Goal: Information Seeking & Learning: Learn about a topic

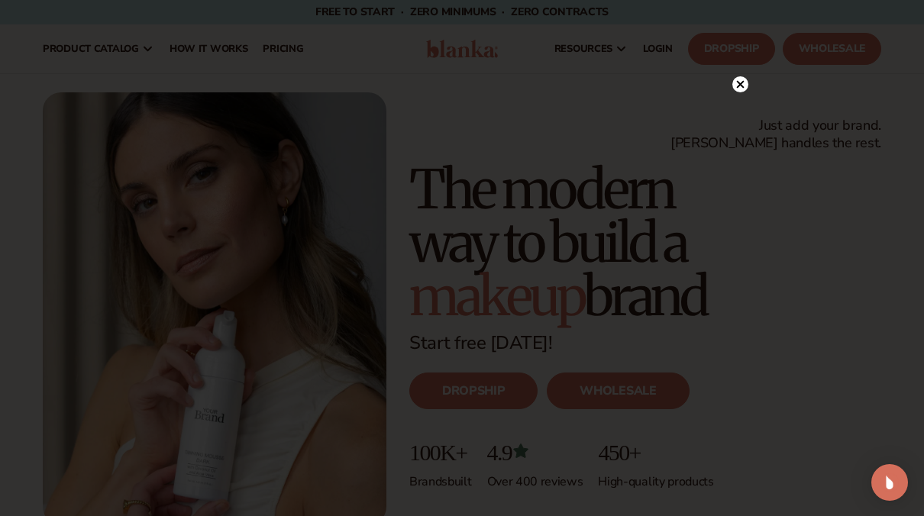
click at [747, 82] on circle at bounding box center [740, 84] width 16 height 16
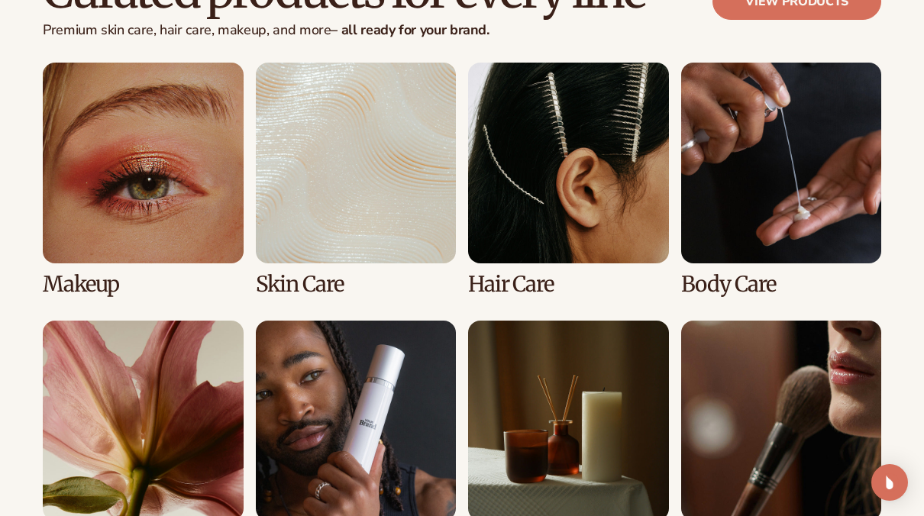
scroll to position [3218, 0]
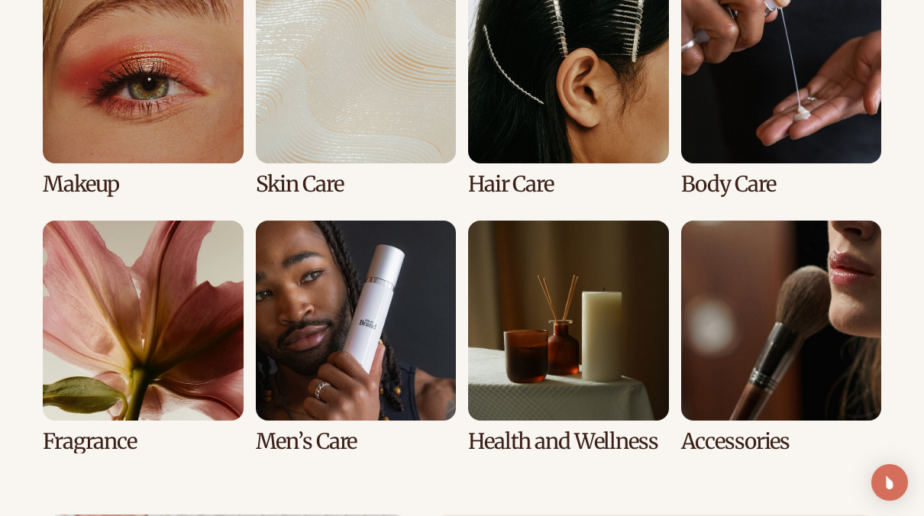
click at [329, 93] on link "2 / 8" at bounding box center [356, 79] width 201 height 233
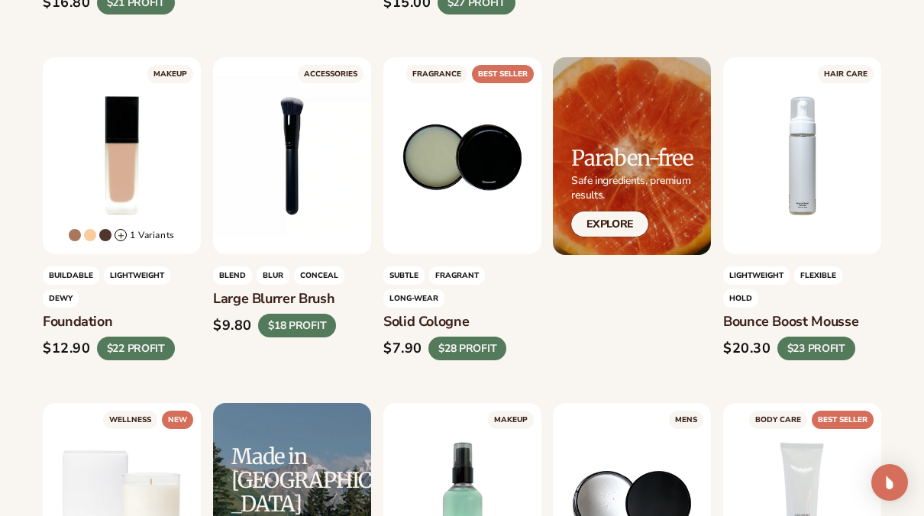
scroll to position [1145, 0]
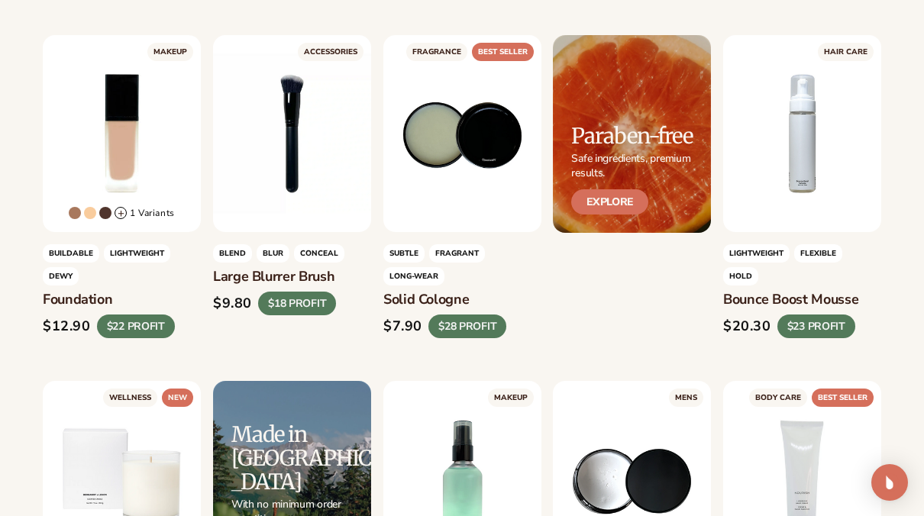
click at [615, 205] on link "Explore" at bounding box center [609, 201] width 77 height 25
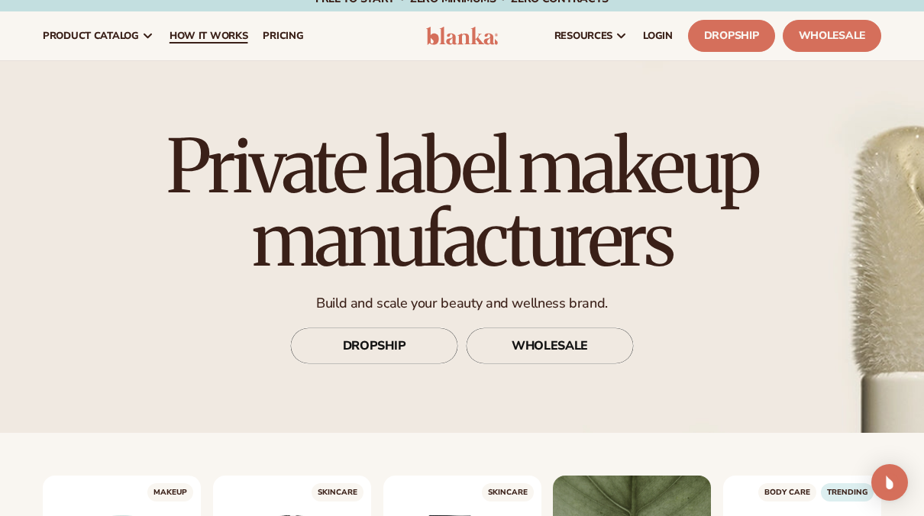
scroll to position [0, 0]
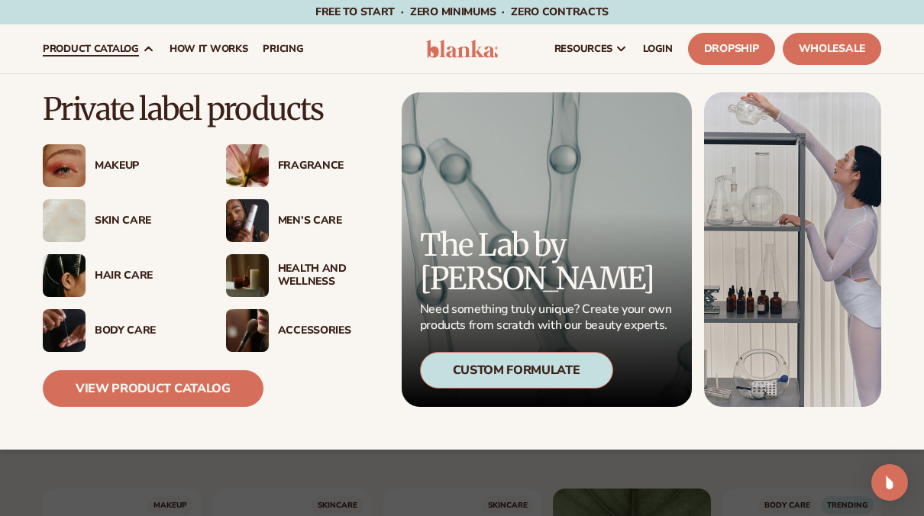
click at [120, 47] on span "product catalog" at bounding box center [91, 49] width 96 height 12
click at [478, 363] on div "Custom Formulate" at bounding box center [516, 370] width 193 height 37
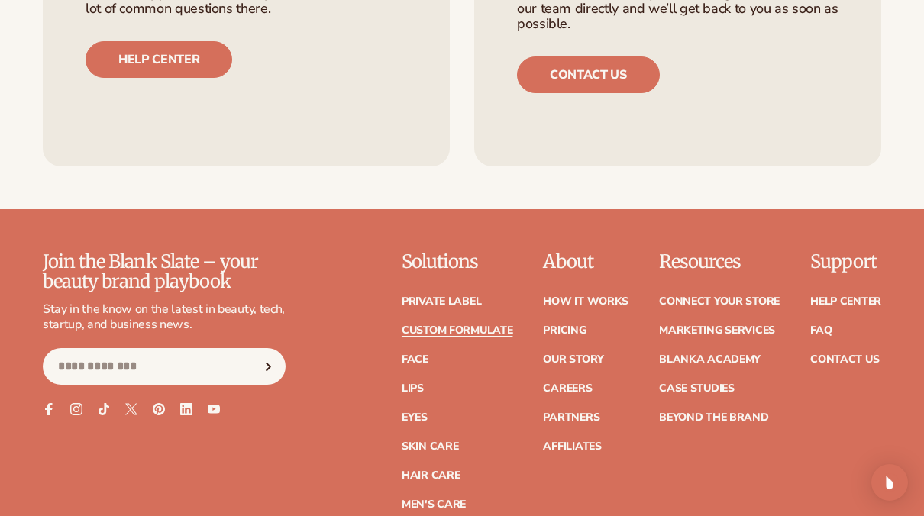
scroll to position [2061, 0]
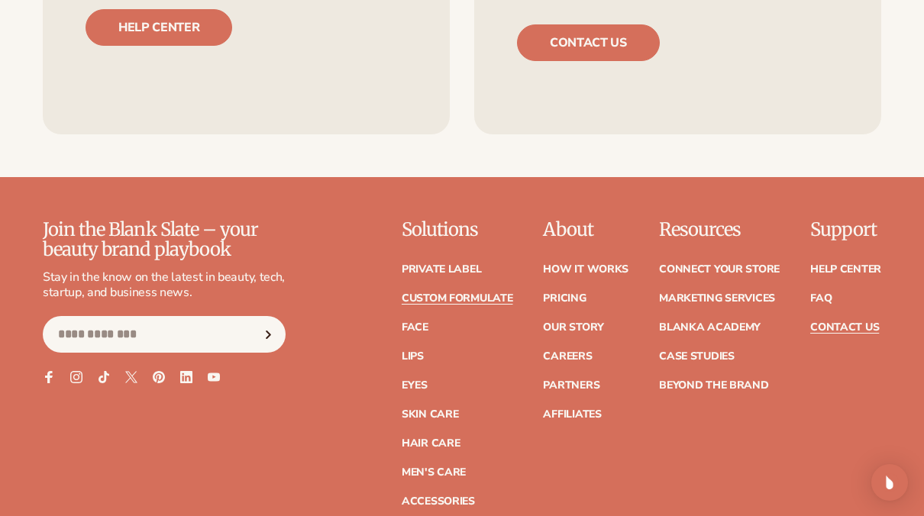
click at [848, 322] on link "Contact Us" at bounding box center [844, 327] width 69 height 11
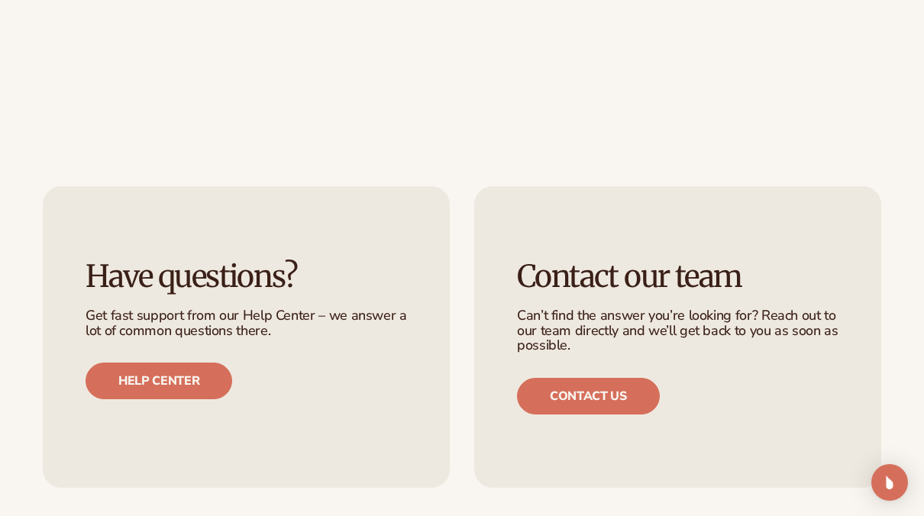
scroll to position [892, 0]
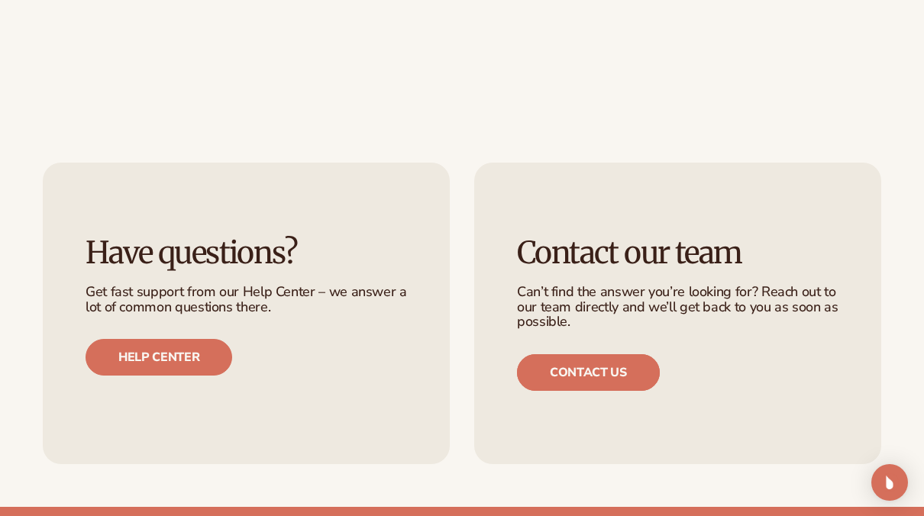
click at [604, 367] on link "Contact us" at bounding box center [588, 372] width 143 height 37
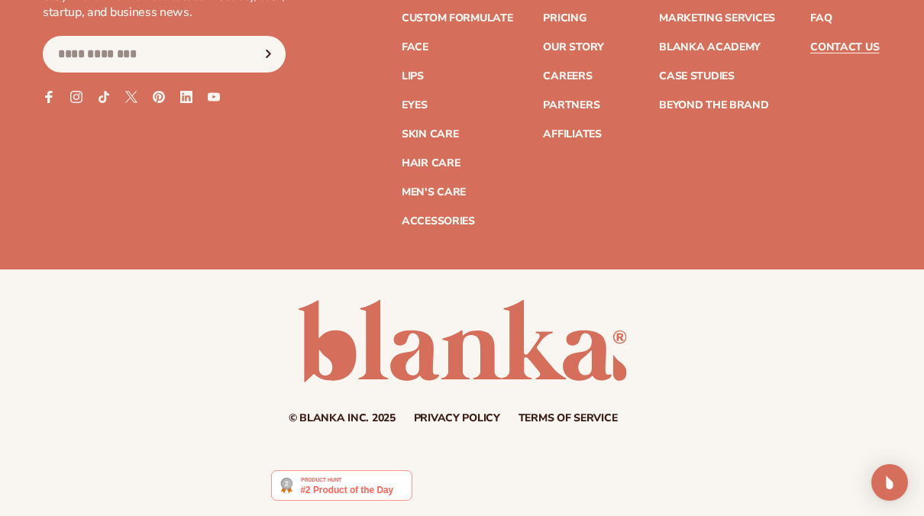
scroll to position [1350, 0]
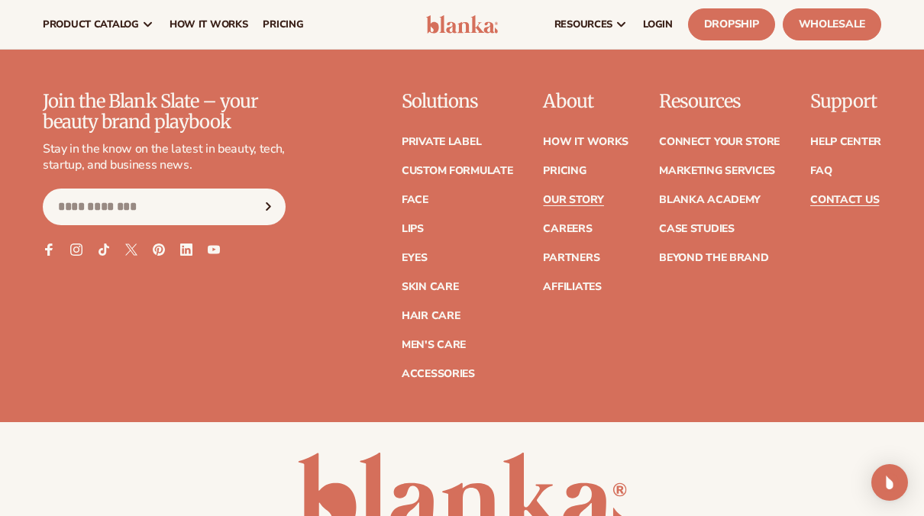
click at [579, 195] on link "Our Story" at bounding box center [573, 200] width 60 height 11
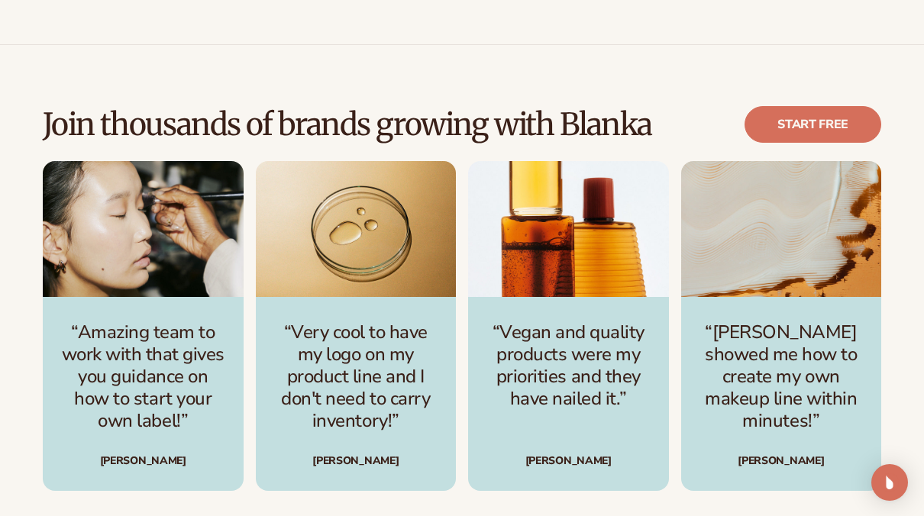
scroll to position [3359, 0]
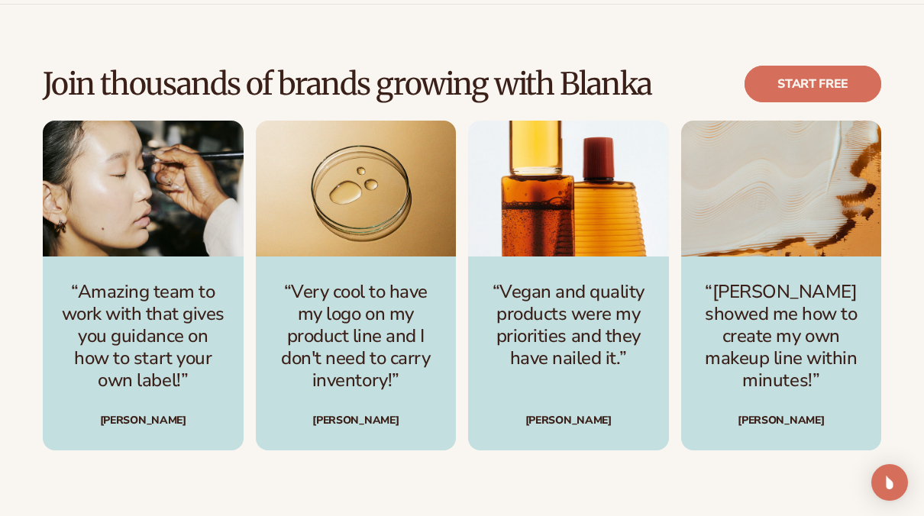
click at [828, 66] on link "Start free" at bounding box center [812, 84] width 137 height 37
